Goal: Information Seeking & Learning: Find specific fact

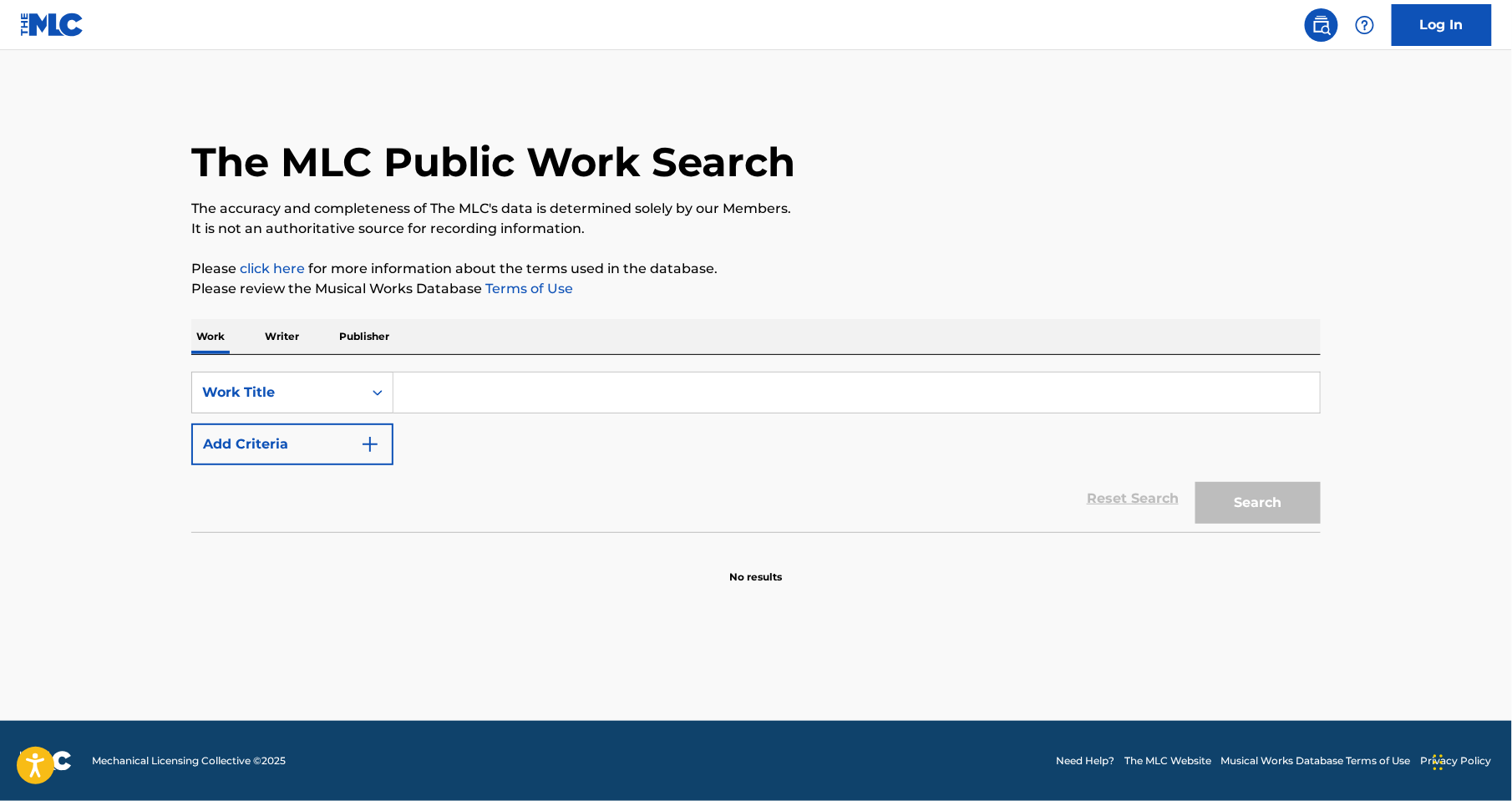
click at [464, 391] on input "Search Form" at bounding box center [857, 393] width 927 height 40
type input "SEIMPRE ESTOY"
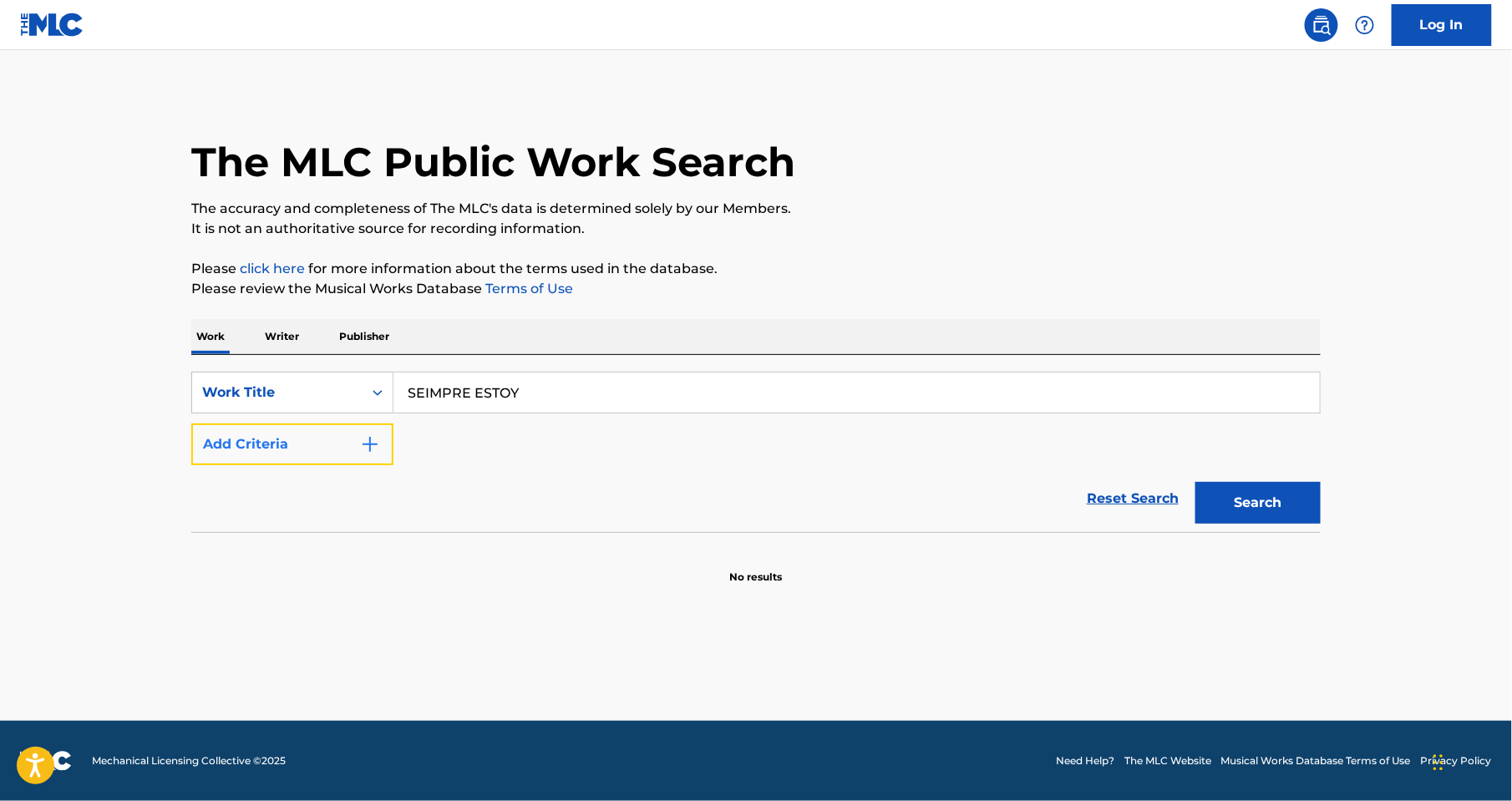
click at [368, 445] on img "Search Form" at bounding box center [369, 444] width 20 height 20
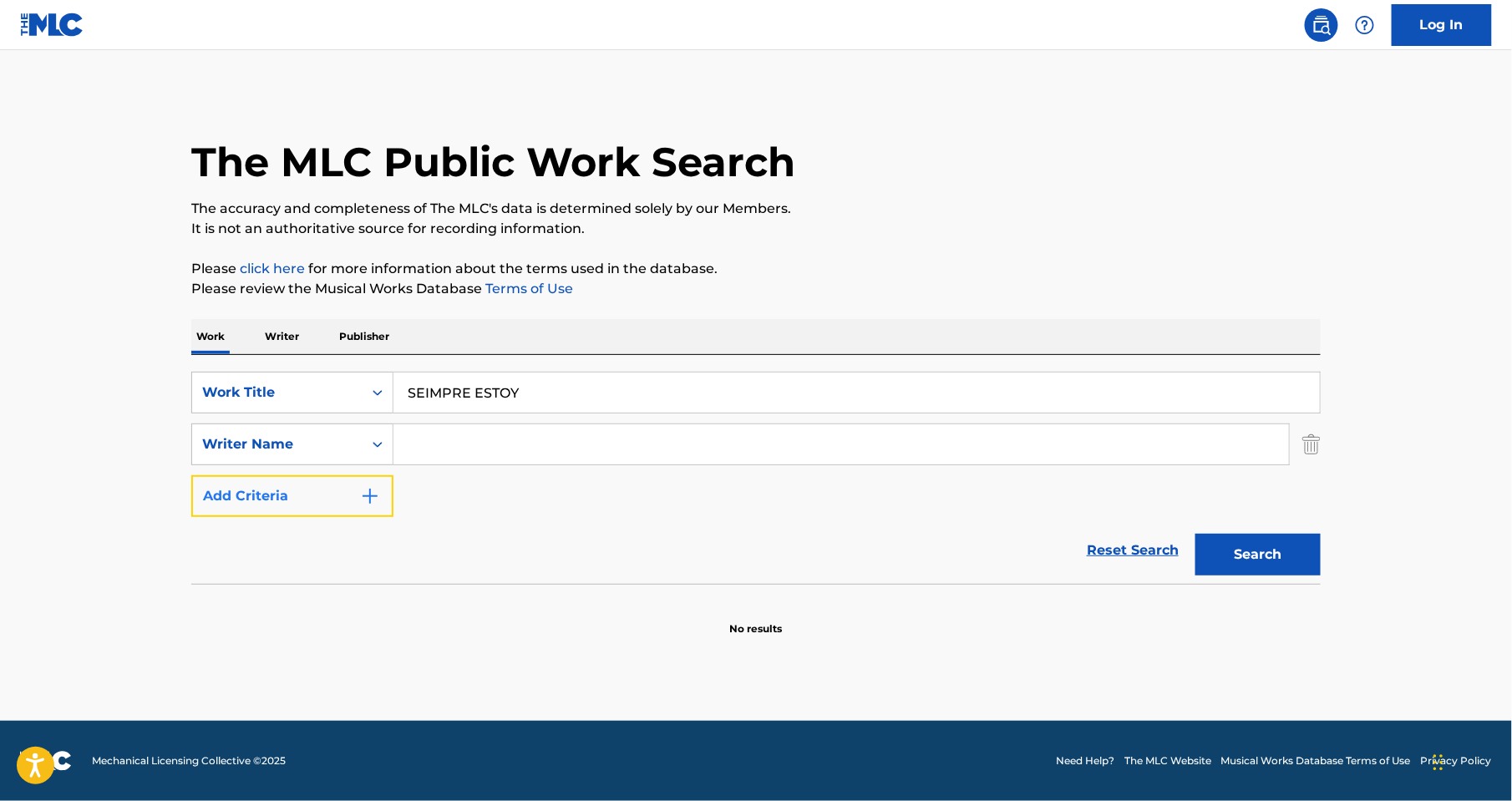
click at [359, 492] on button "Add Criteria" at bounding box center [293, 496] width 202 height 41
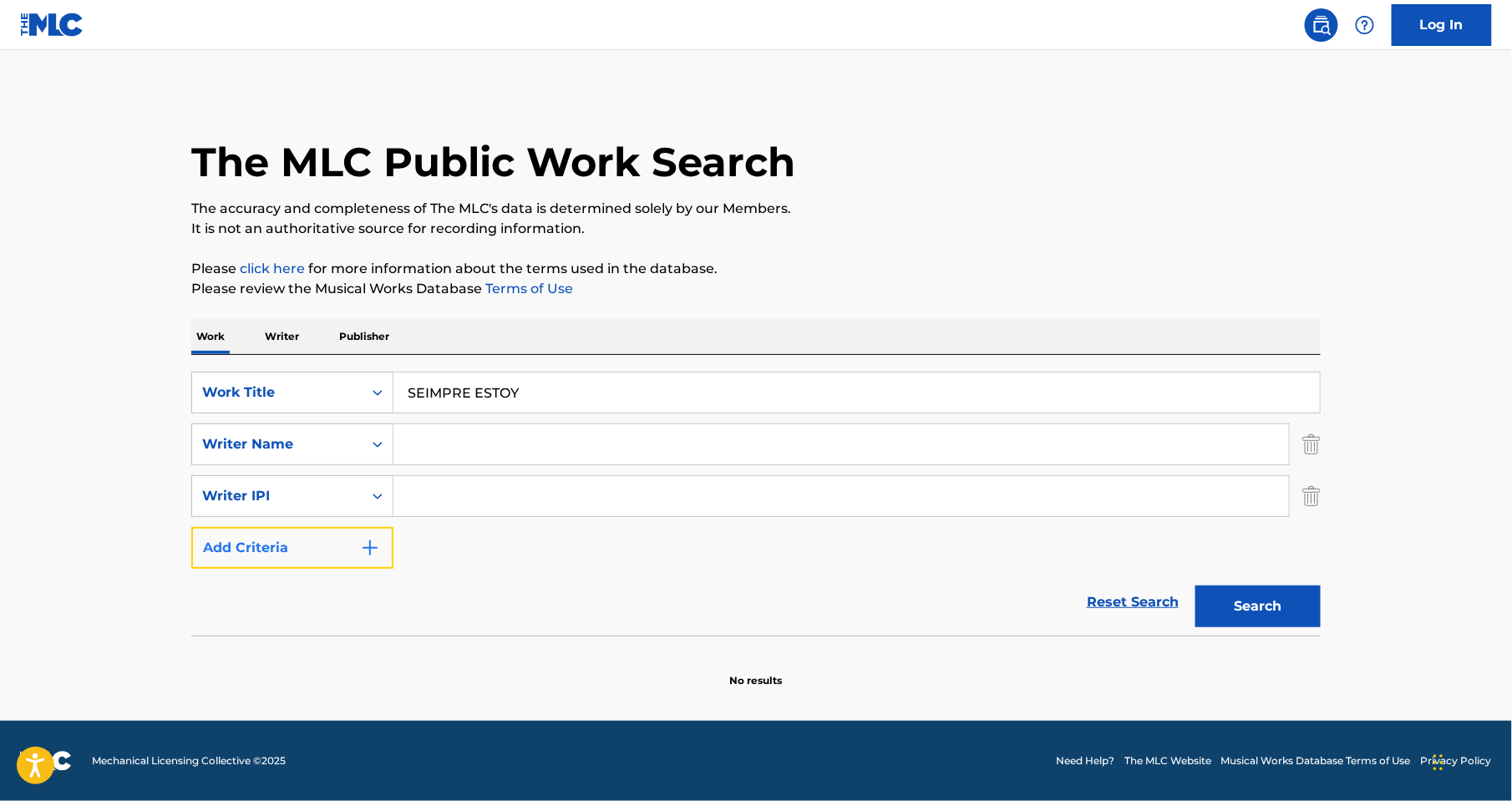
click at [373, 551] on img "Search Form" at bounding box center [369, 548] width 20 height 20
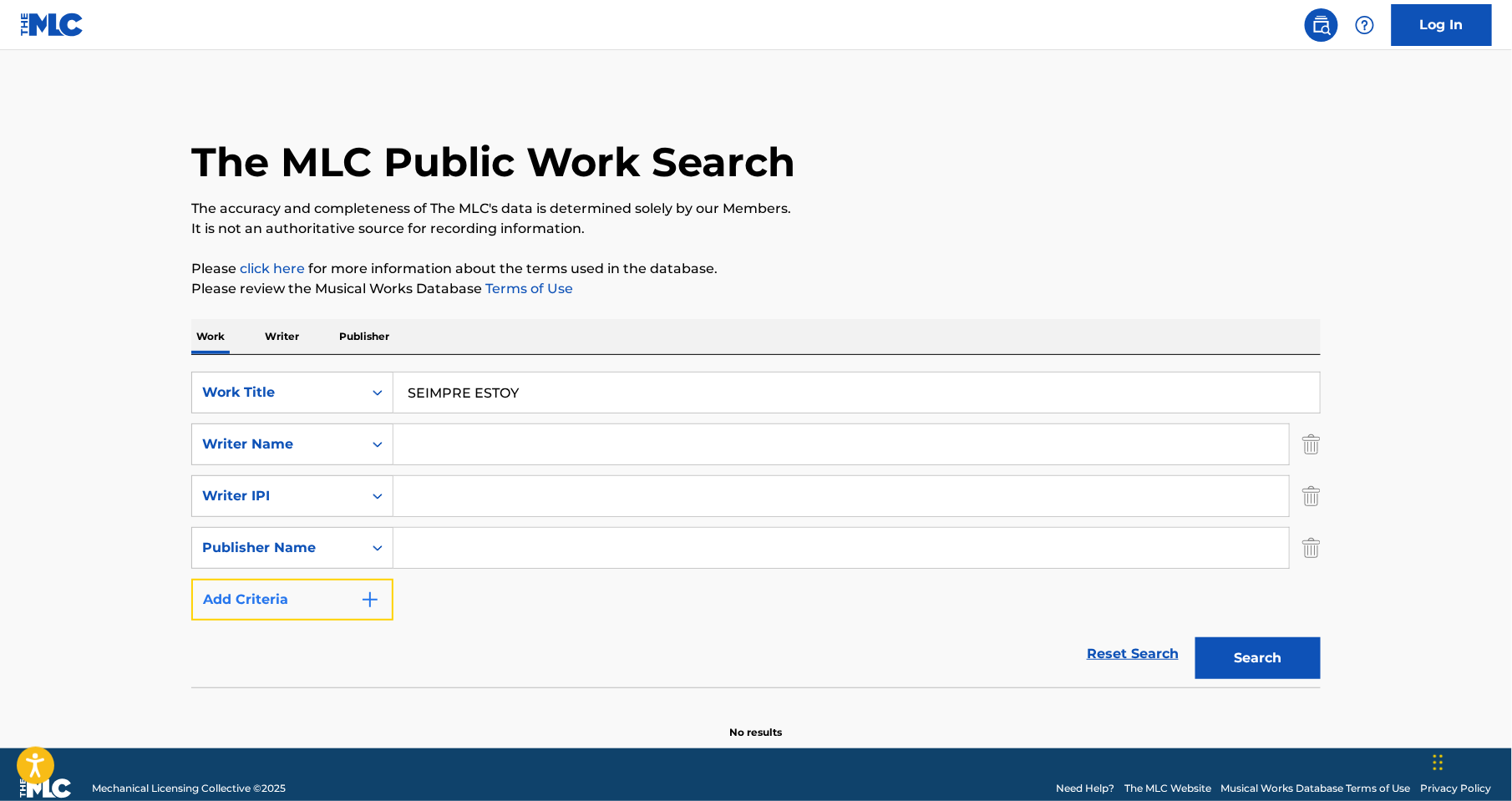
click at [373, 593] on img "Search Form" at bounding box center [369, 600] width 20 height 20
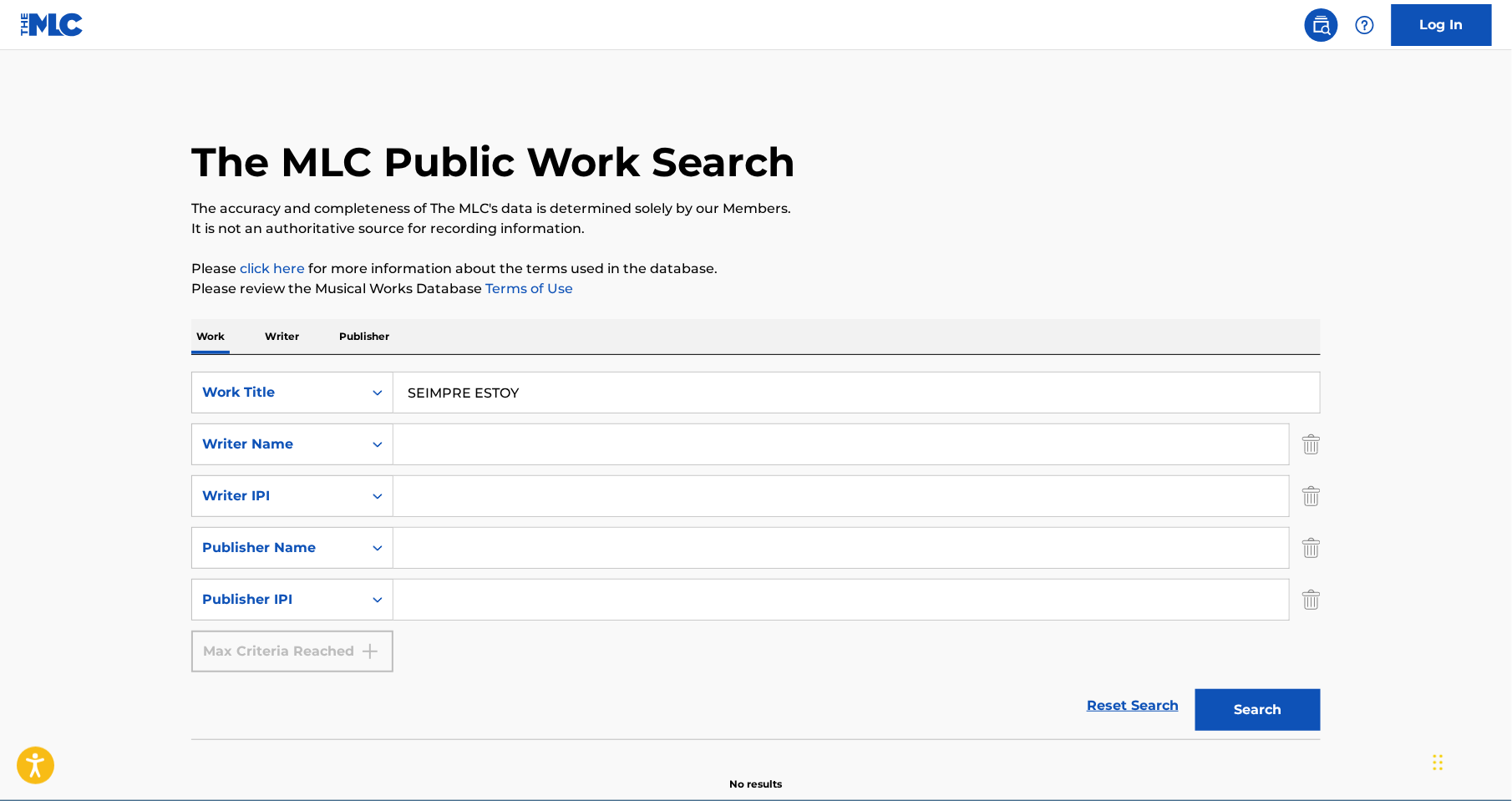
click at [426, 438] on input "Search Form" at bounding box center [841, 445] width 895 height 40
type input "L"
type input "LEO DAN"
click at [1195, 689] on button "Search" at bounding box center [1258, 710] width 125 height 41
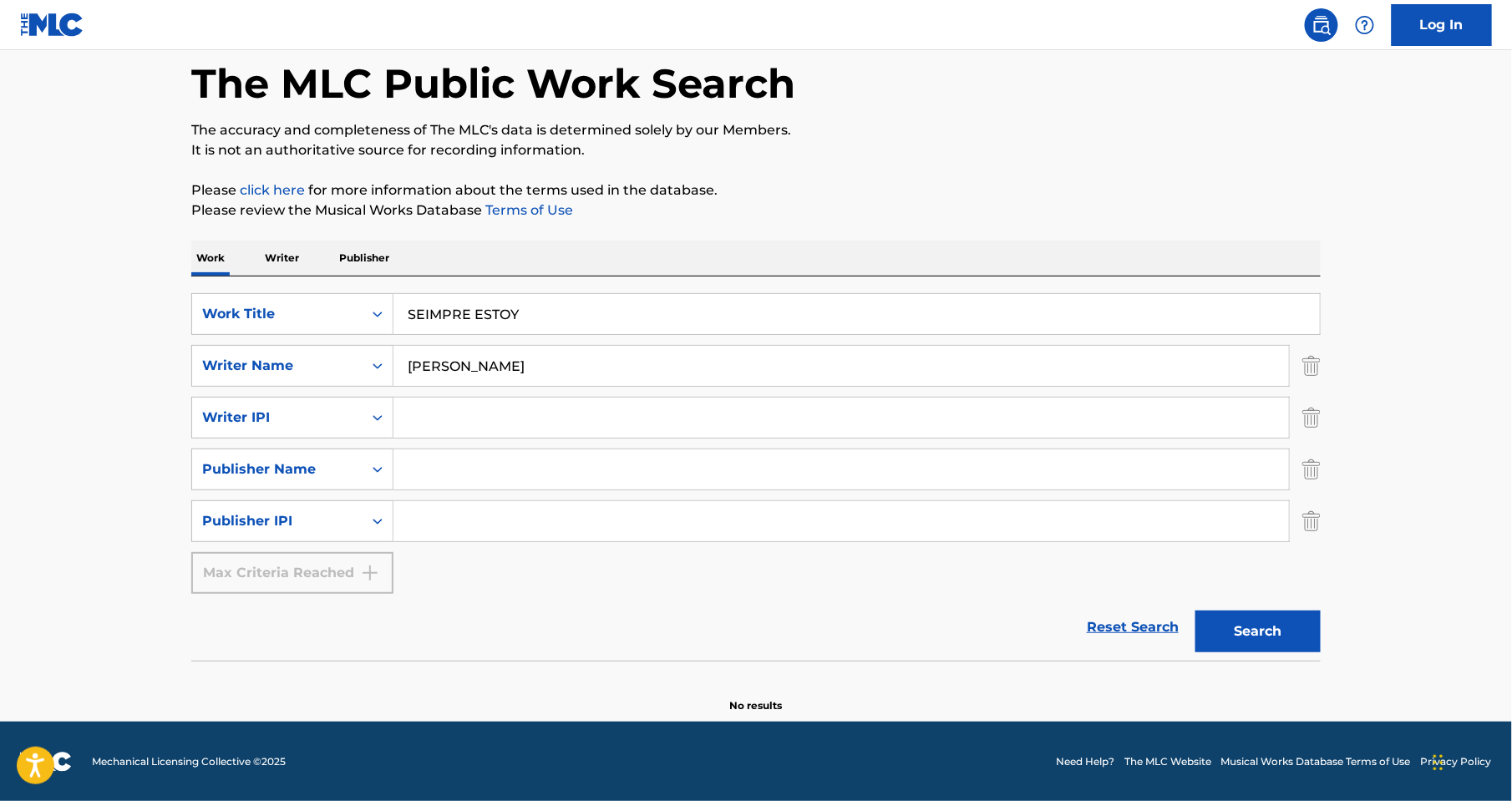
click at [534, 311] on input "SEIMPRE ESTOY" at bounding box center [857, 314] width 927 height 40
click at [1195, 610] on button "Search" at bounding box center [1258, 630] width 125 height 41
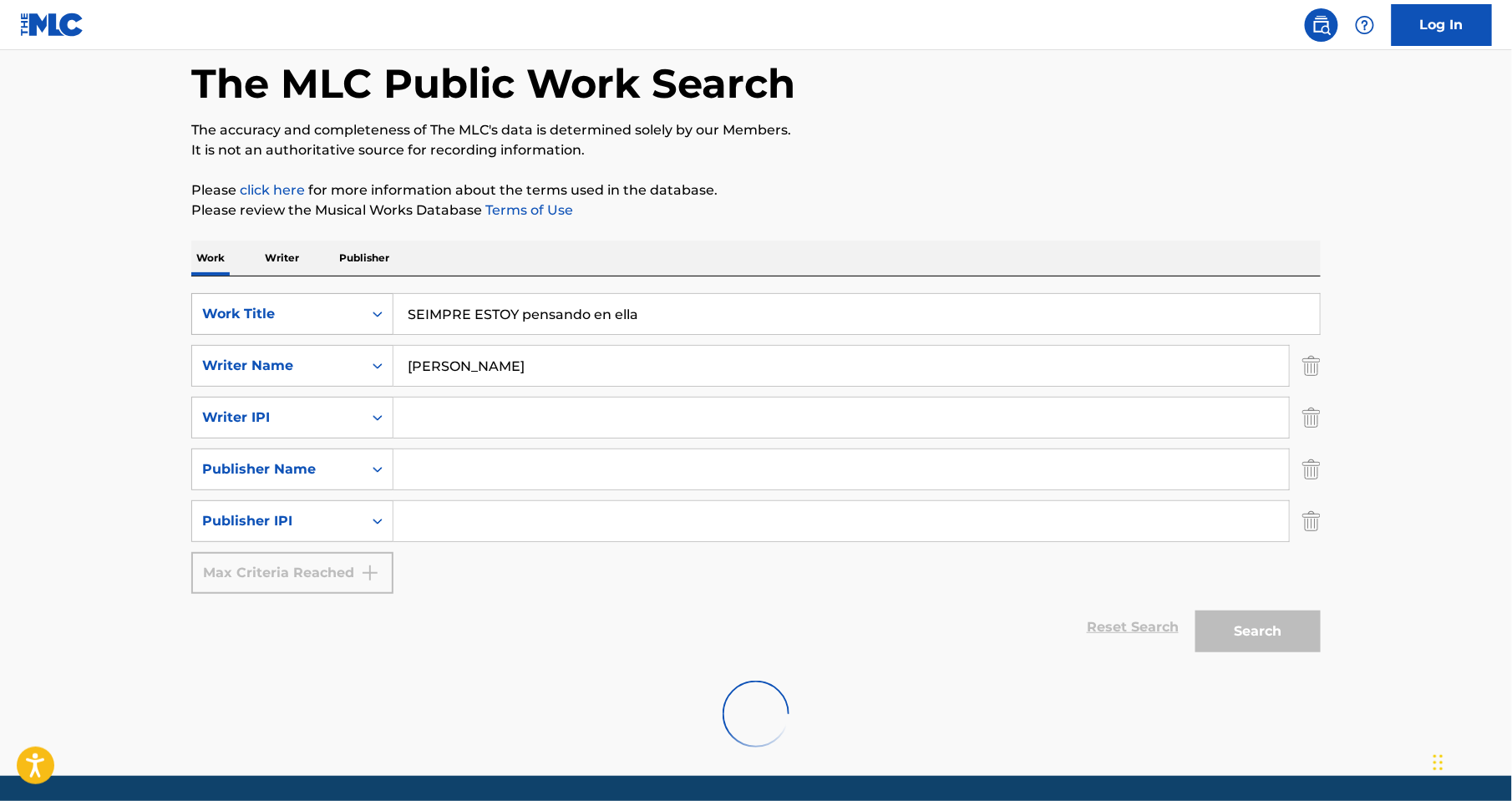
drag, startPoint x: 467, startPoint y: 315, endPoint x: 345, endPoint y: 309, distance: 122.1
click at [345, 309] on div "SearchWithCriteria7823f5c3-4a62-473b-b00b-0f4313c4706a Work Title SEIMPRE ESTOY…" at bounding box center [756, 313] width 1129 height 41
type input "siempre ESTOY pensando en ella"
click at [668, 29] on nav "Log In" at bounding box center [756, 25] width 1512 height 50
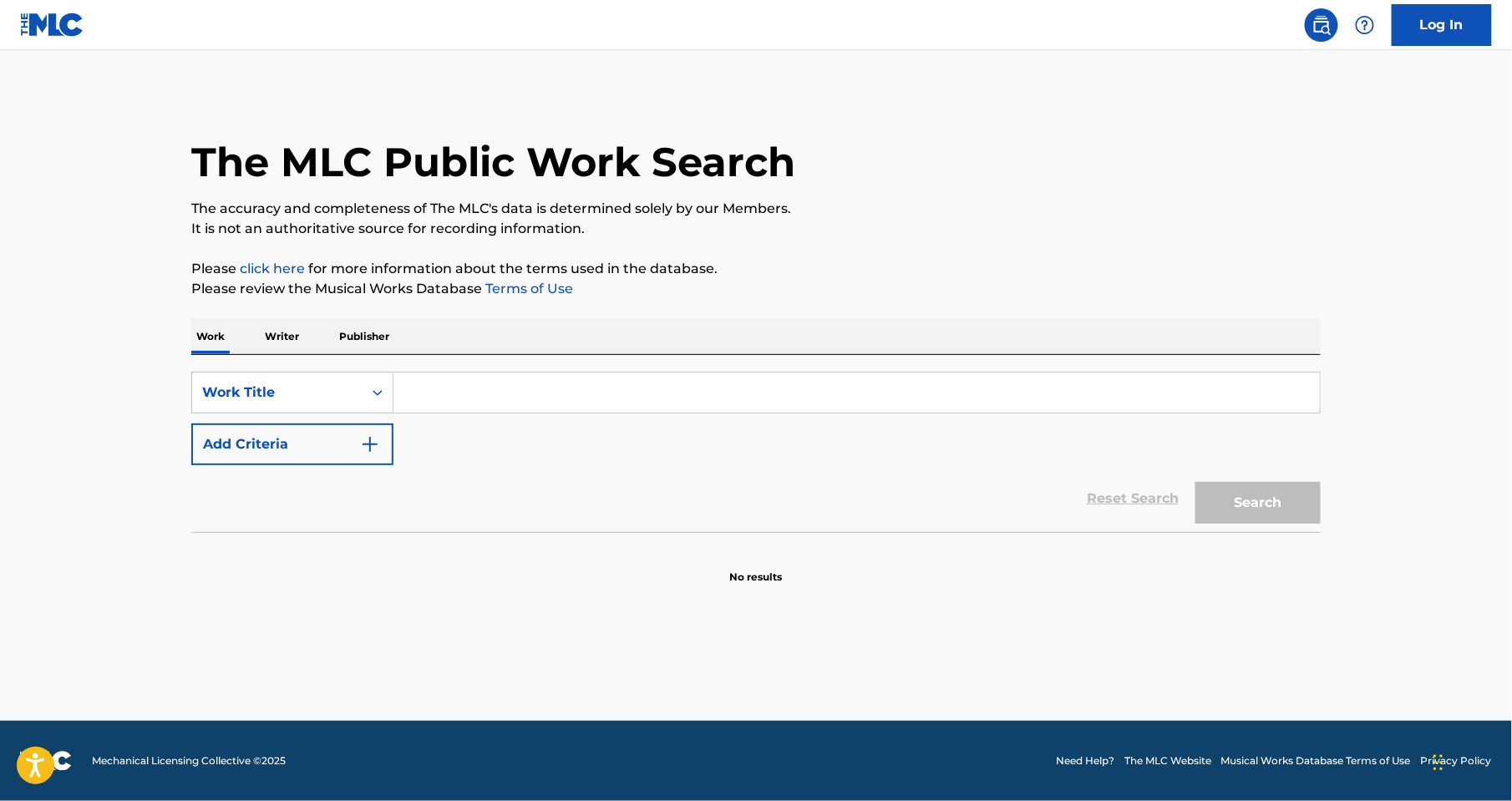
click at [420, 386] on input "Search Form" at bounding box center [857, 393] width 927 height 40
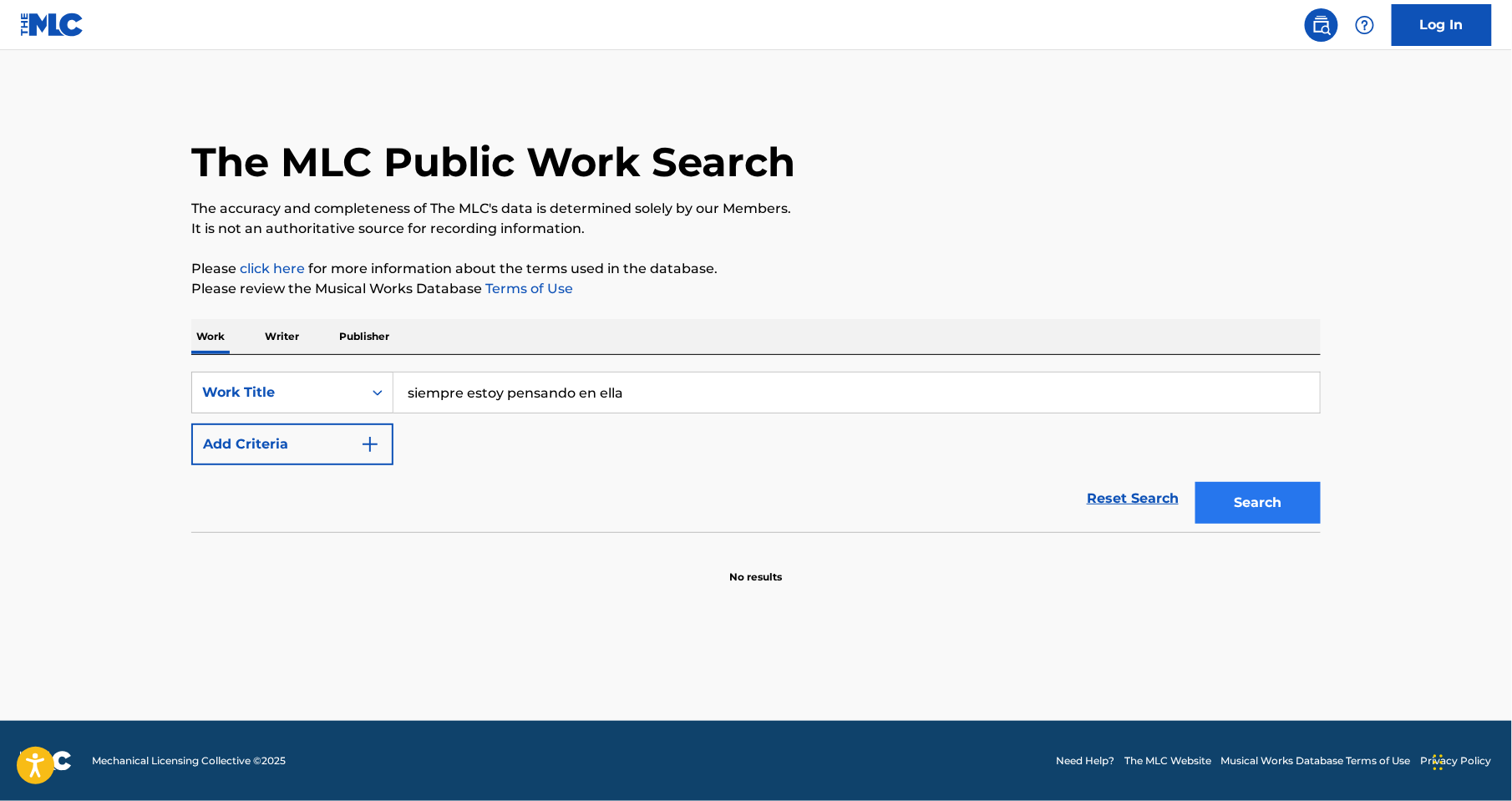
type input "siempre estoy pensando en ella"
click at [1242, 492] on button "Search" at bounding box center [1258, 502] width 125 height 41
